Goal: Task Accomplishment & Management: Use online tool/utility

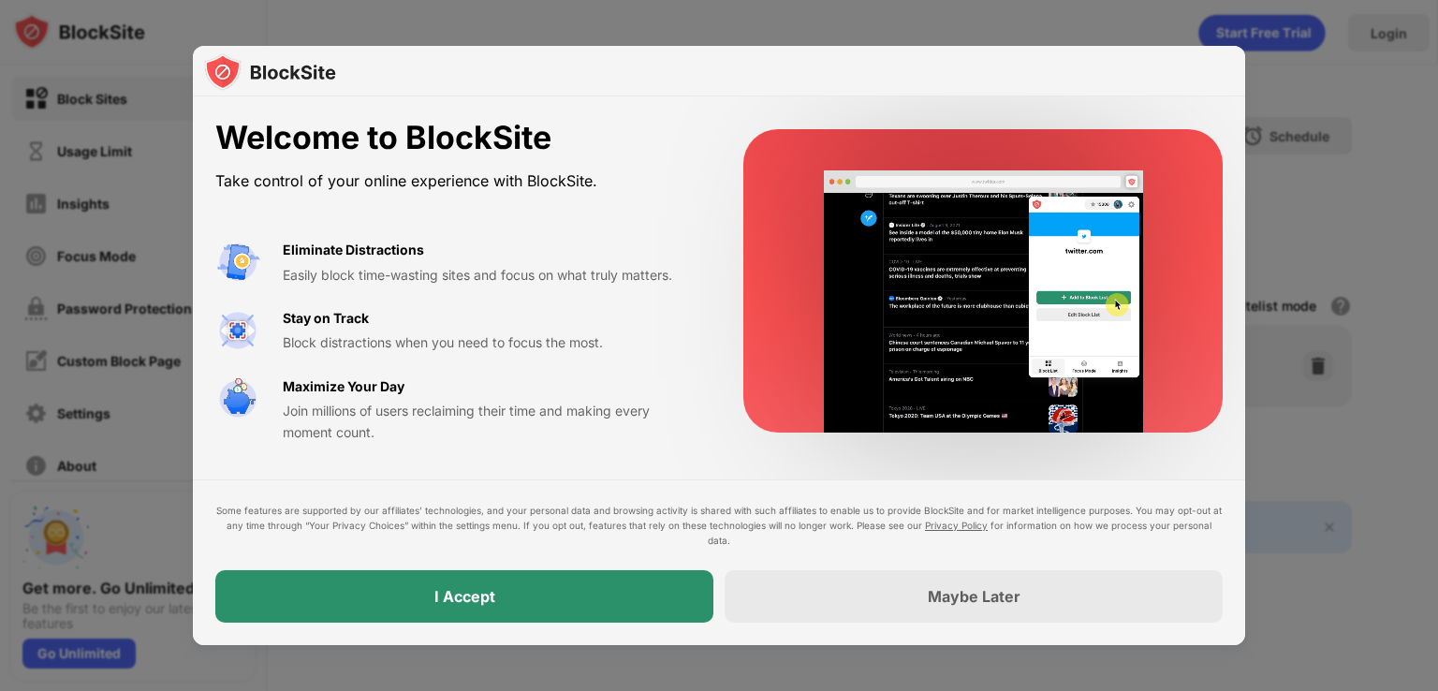
click at [591, 606] on div "I Accept" at bounding box center [464, 596] width 498 height 52
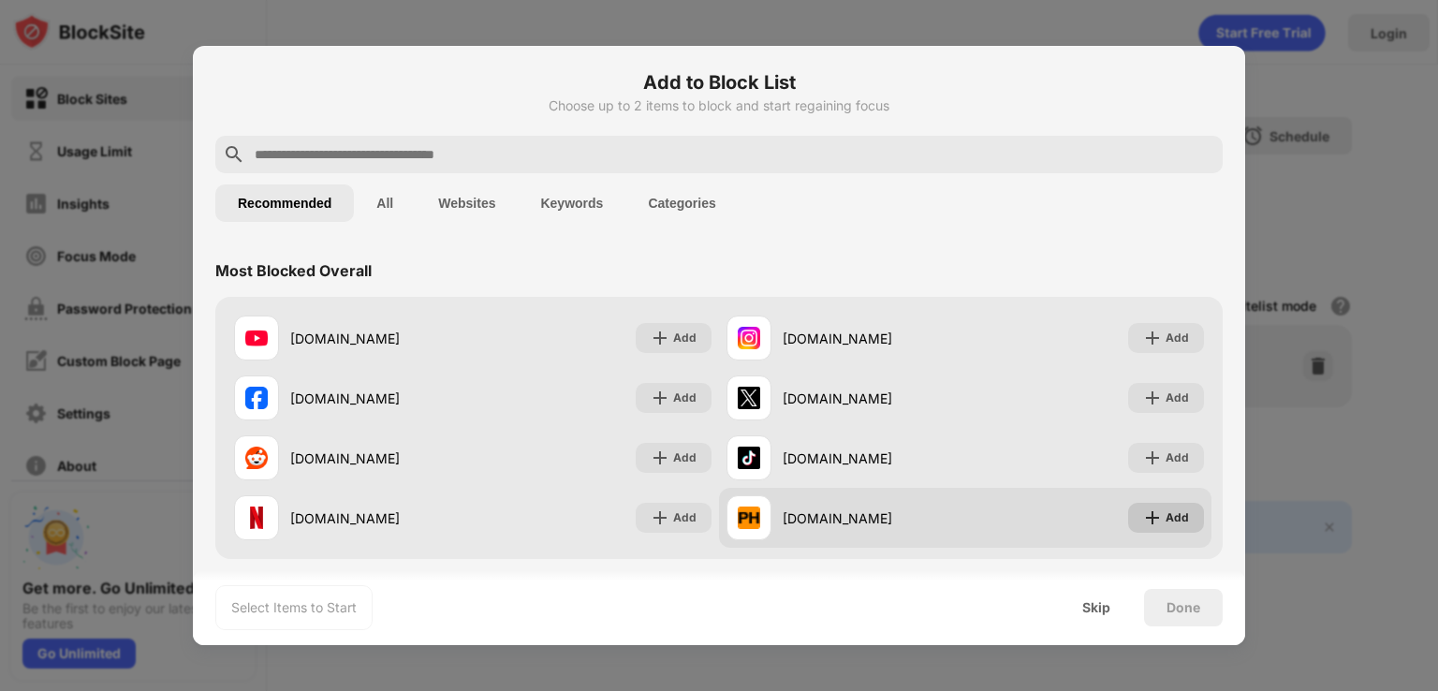
click at [1166, 524] on div "Add" at bounding box center [1177, 517] width 23 height 19
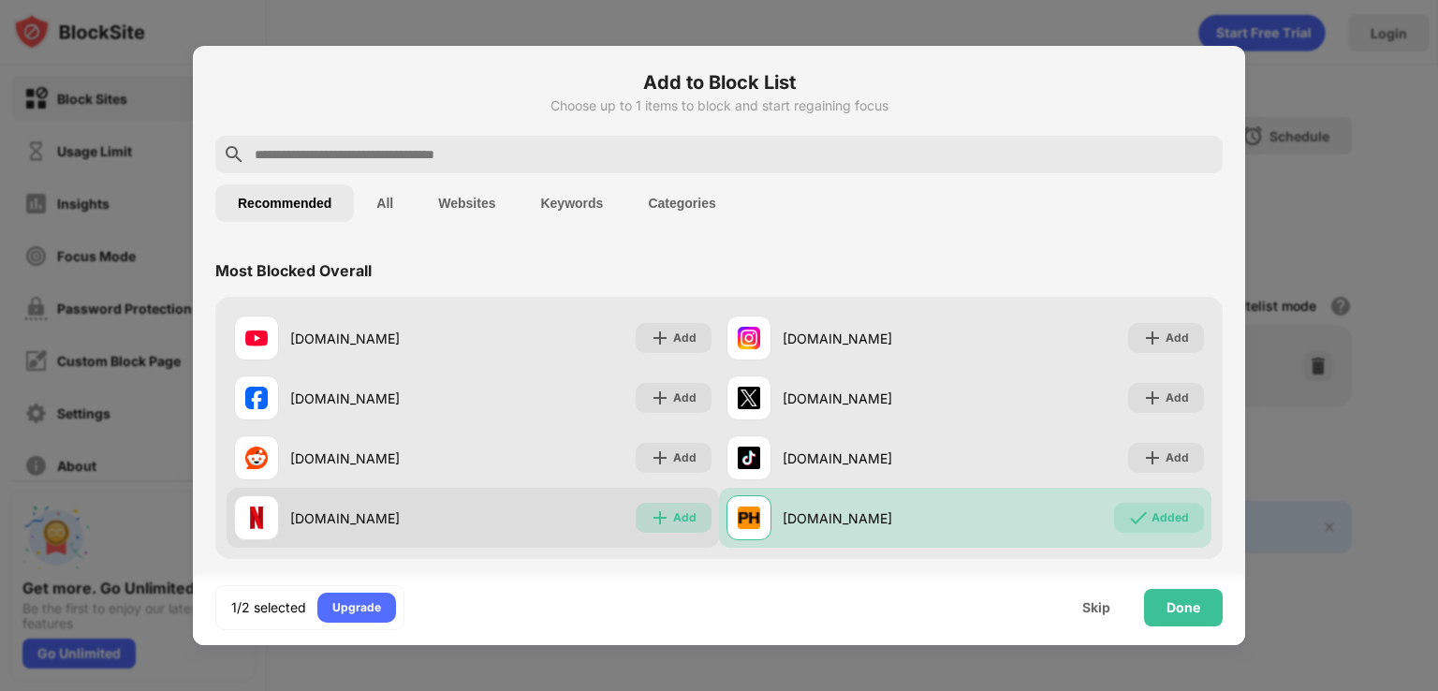
click at [657, 525] on img at bounding box center [660, 517] width 19 height 19
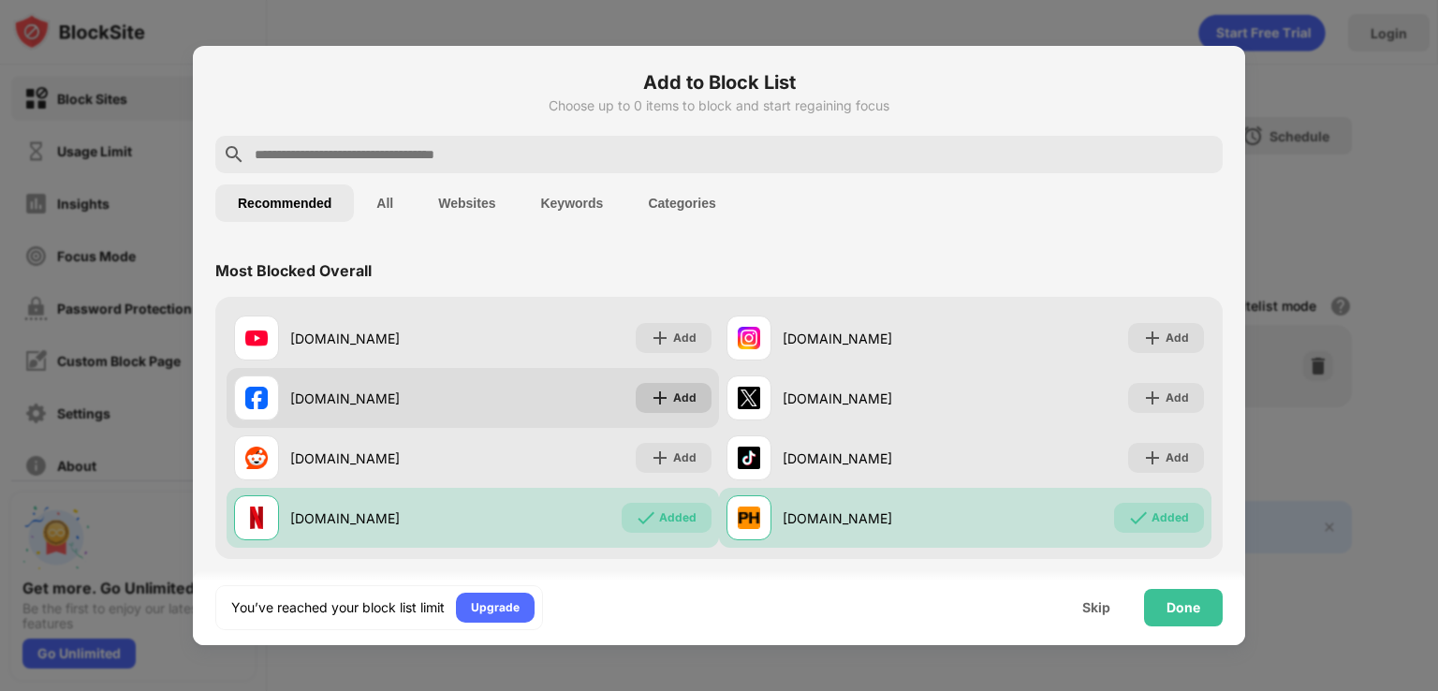
click at [636, 407] on div "Add" at bounding box center [674, 398] width 76 height 30
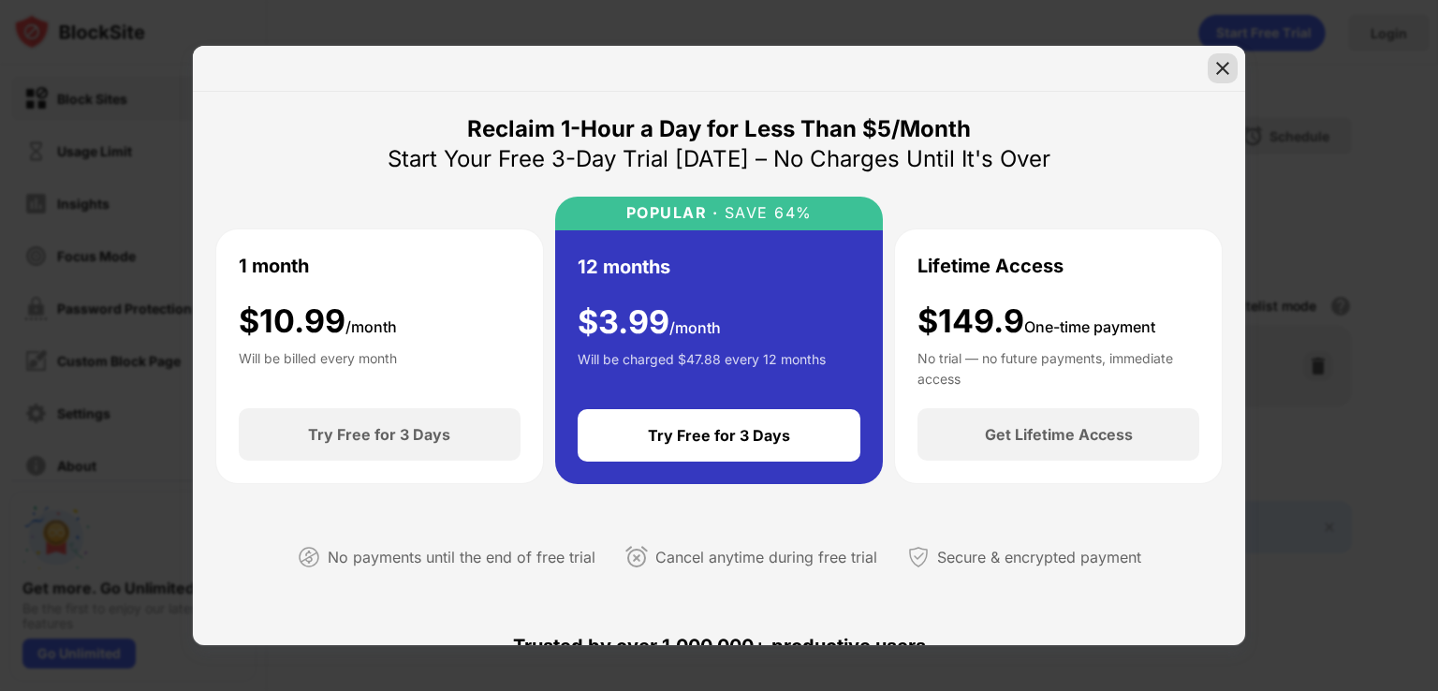
click at [1225, 69] on img at bounding box center [1222, 68] width 19 height 19
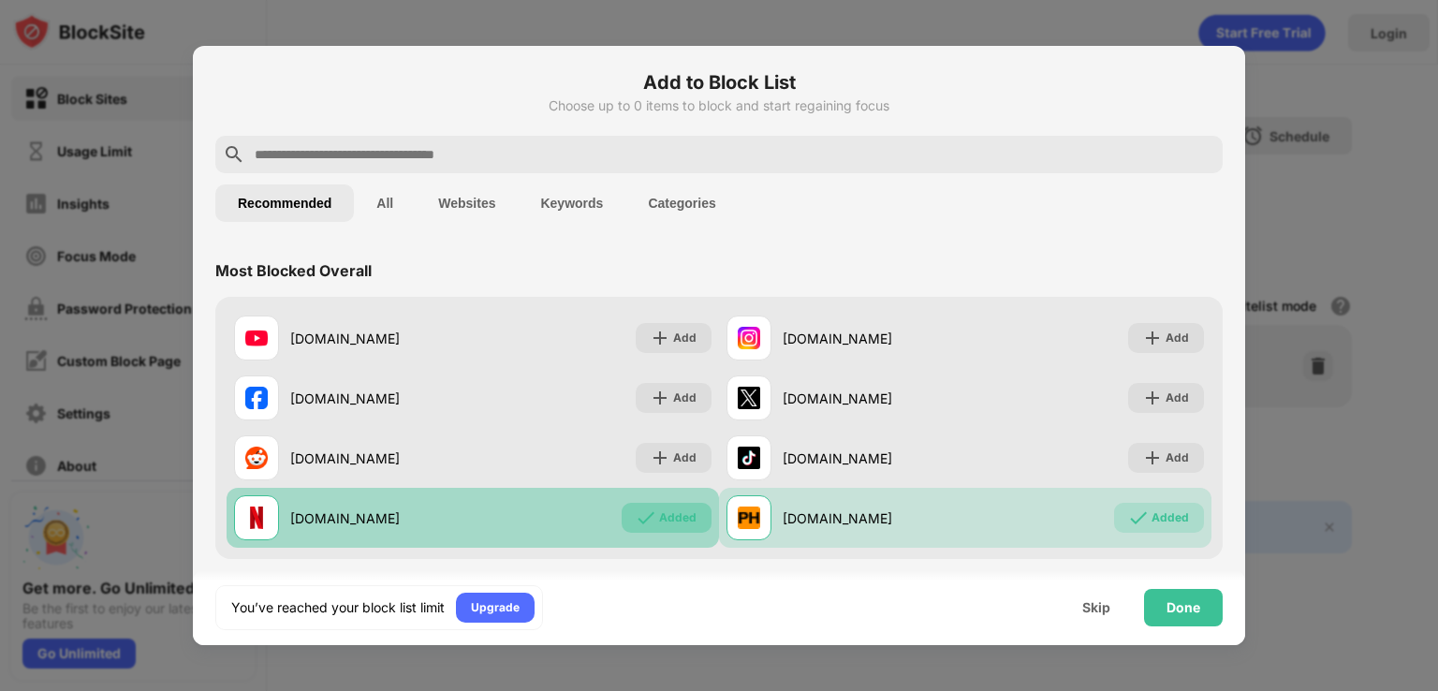
click at [670, 529] on div "Added" at bounding box center [667, 518] width 90 height 30
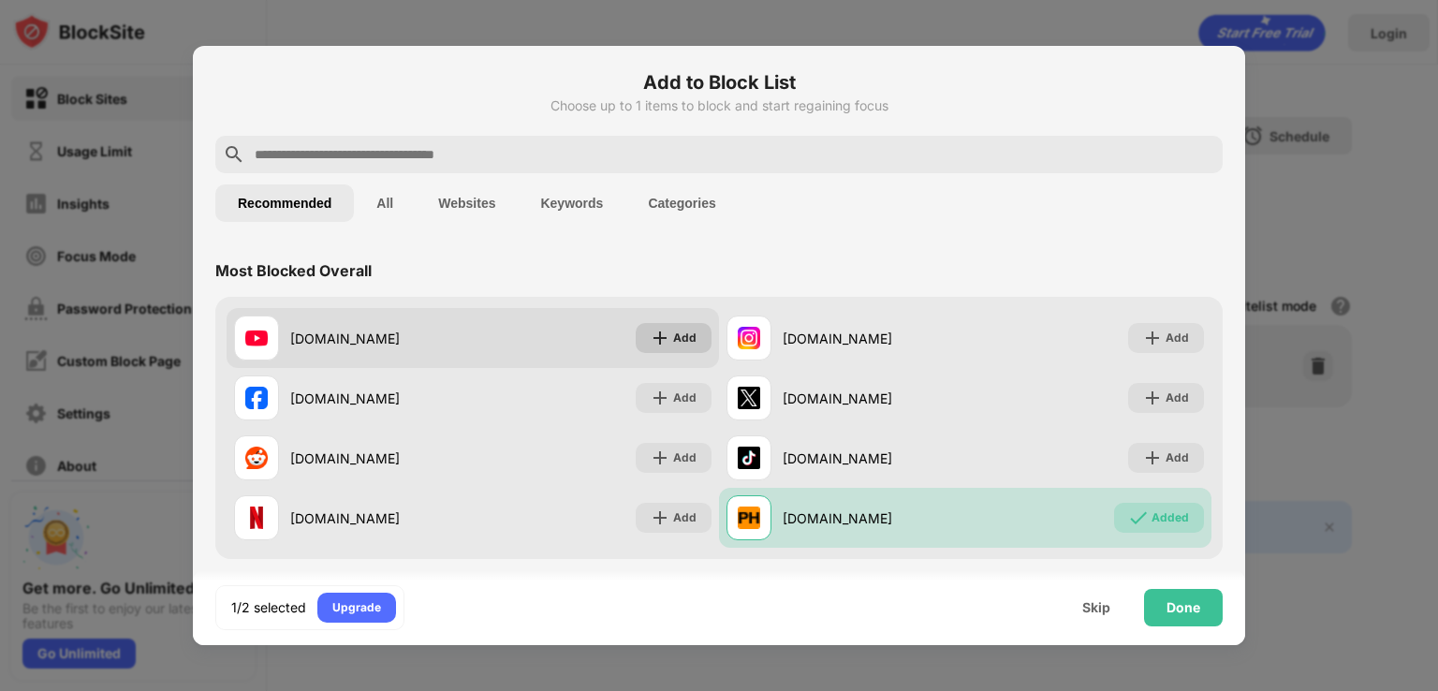
click at [691, 344] on div "Add" at bounding box center [674, 338] width 76 height 30
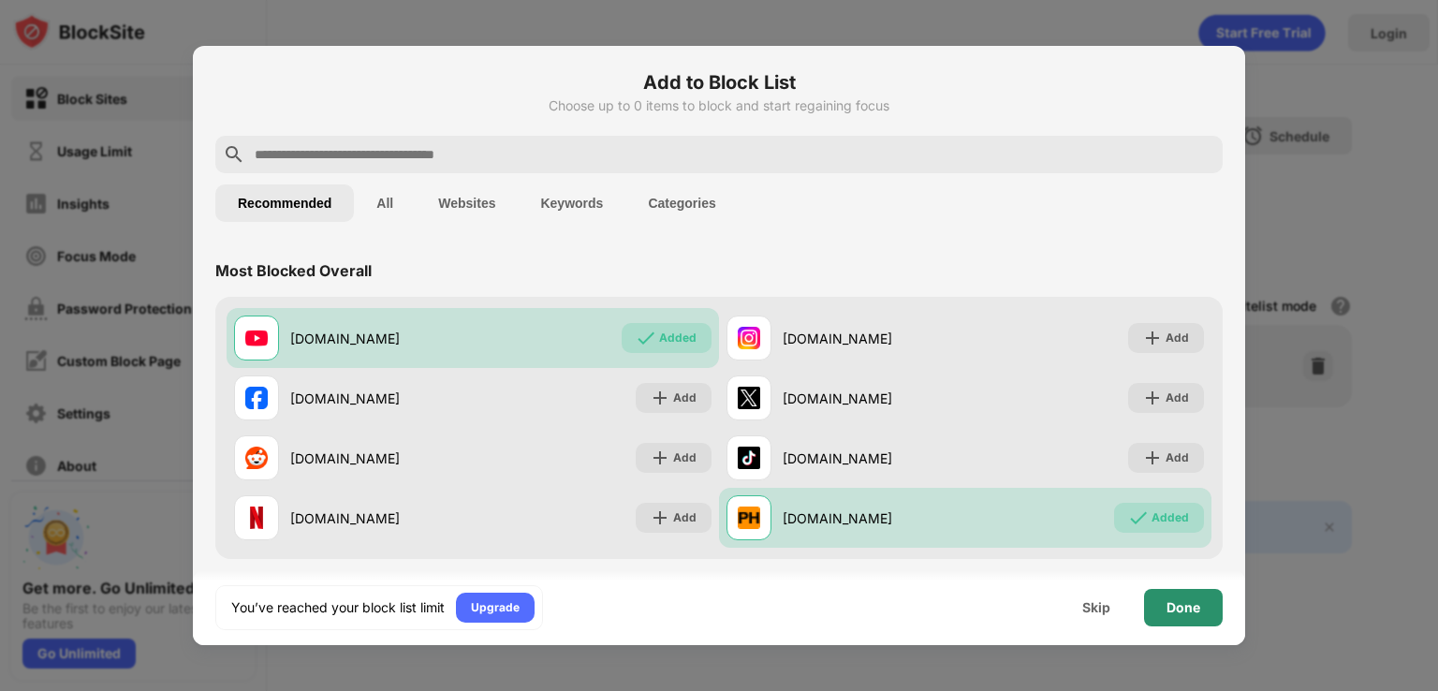
click at [1185, 610] on div "Done" at bounding box center [1184, 607] width 34 height 15
